Goal: Transaction & Acquisition: Purchase product/service

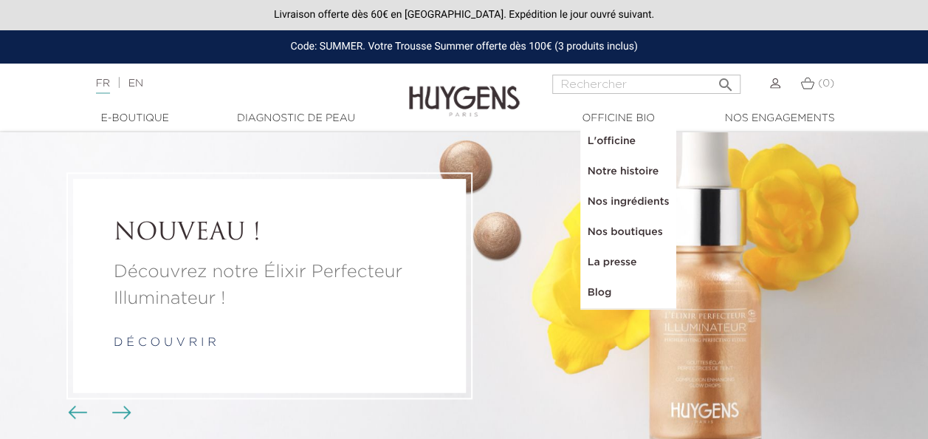
click at [589, 78] on input "Rechercher" at bounding box center [646, 84] width 188 height 19
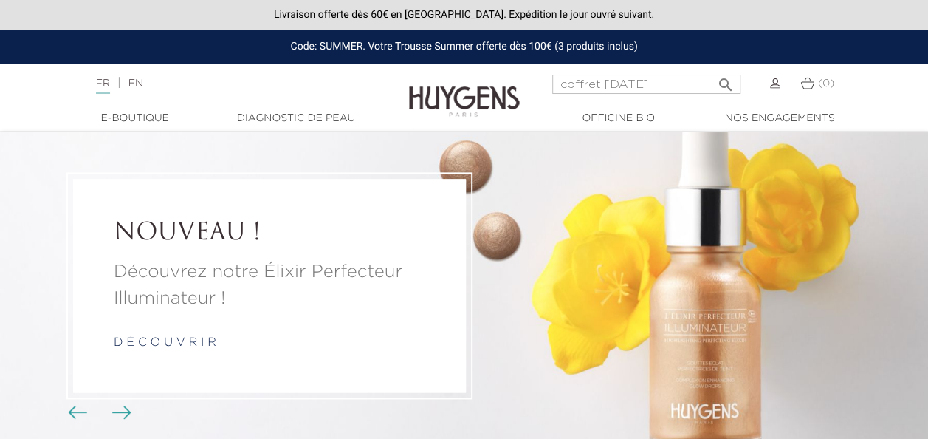
type input "coffret [DATE]"
click at [713, 70] on button " Rechercher" at bounding box center [726, 80] width 27 height 20
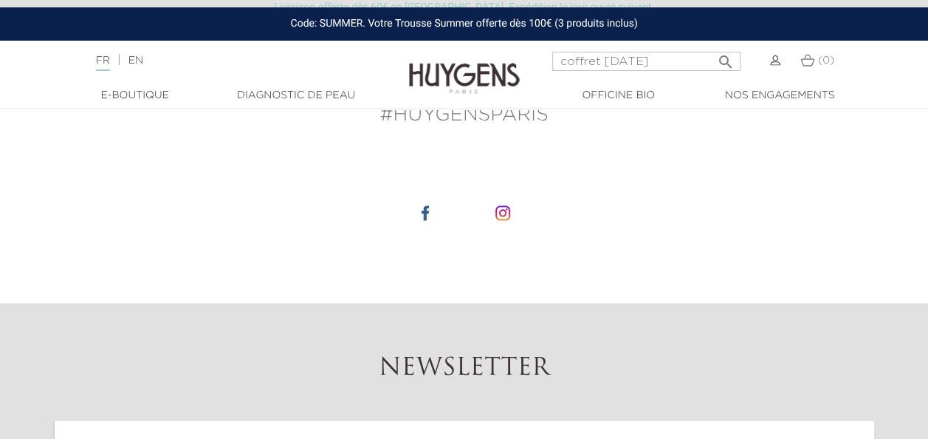
scroll to position [989, 0]
